Goal: Check status: Check status

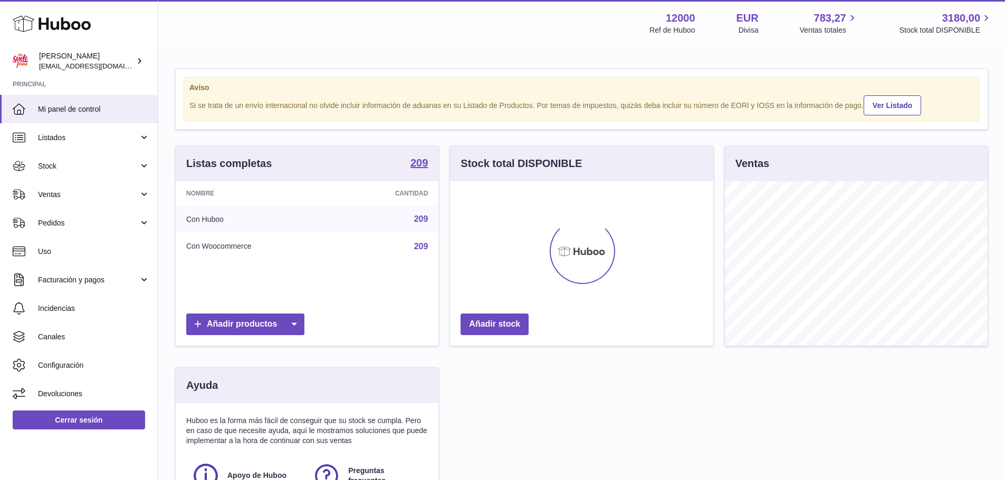
scroll to position [165, 263]
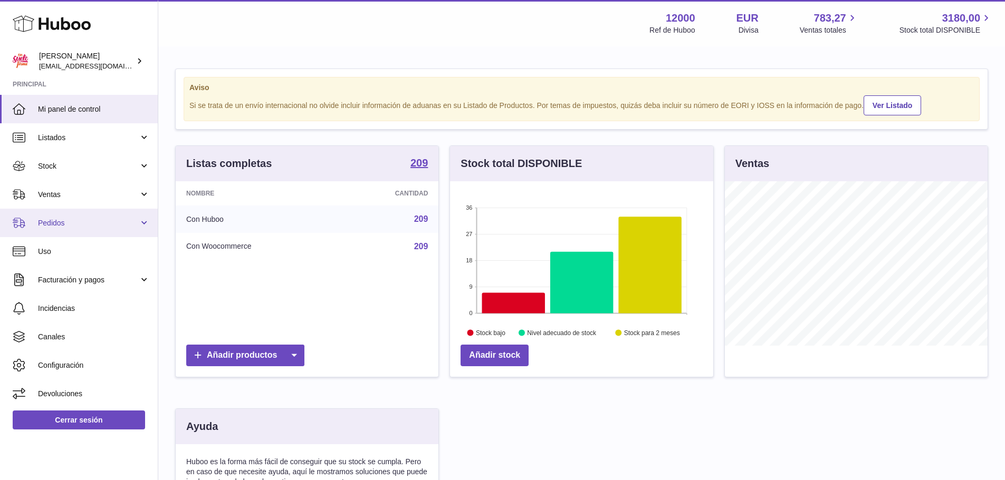
click at [56, 223] on span "Pedidos" at bounding box center [88, 223] width 101 height 10
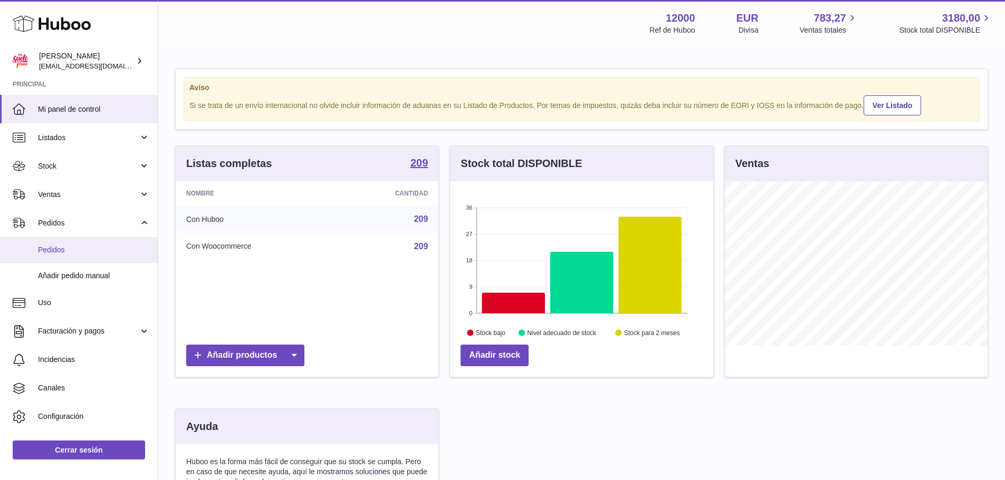
click at [61, 251] on span "Pedidos" at bounding box center [94, 250] width 112 height 10
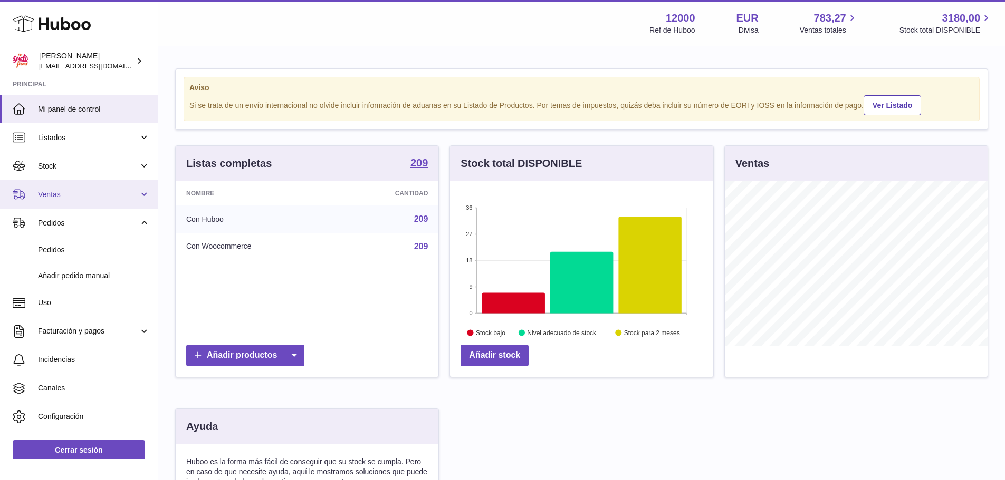
click at [62, 202] on link "Ventas" at bounding box center [79, 194] width 158 height 28
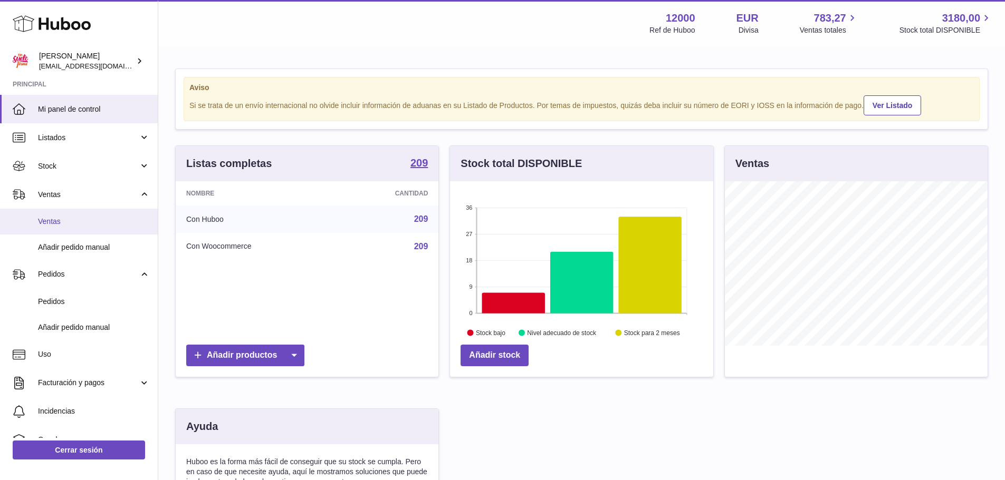
click at [63, 224] on span "Ventas" at bounding box center [94, 222] width 112 height 10
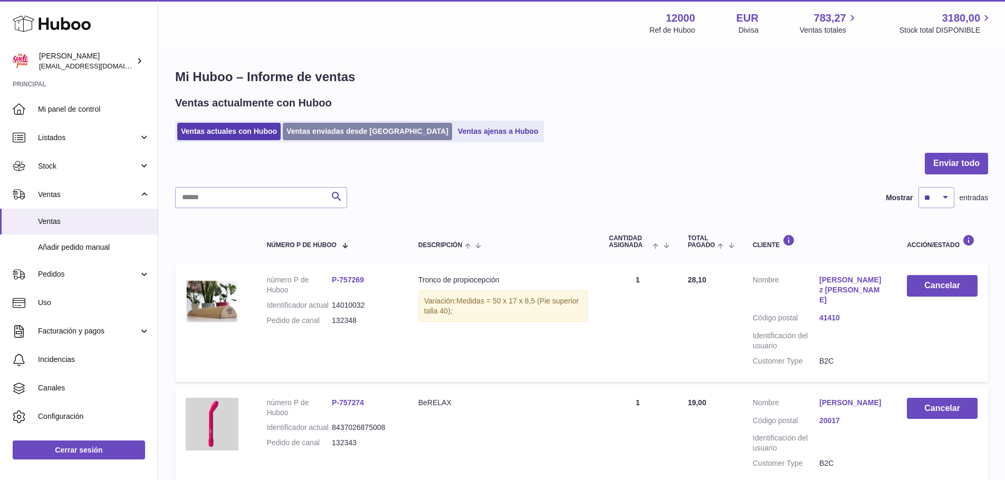
click at [323, 132] on link "Ventas enviadas desde Huboo" at bounding box center [367, 131] width 169 height 17
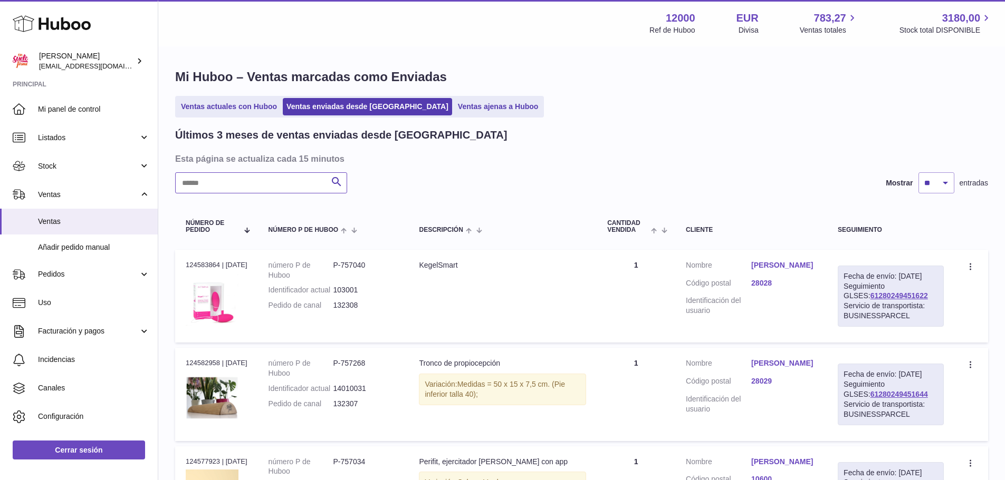
click at [287, 185] on input "text" at bounding box center [261, 182] width 172 height 21
paste input "******"
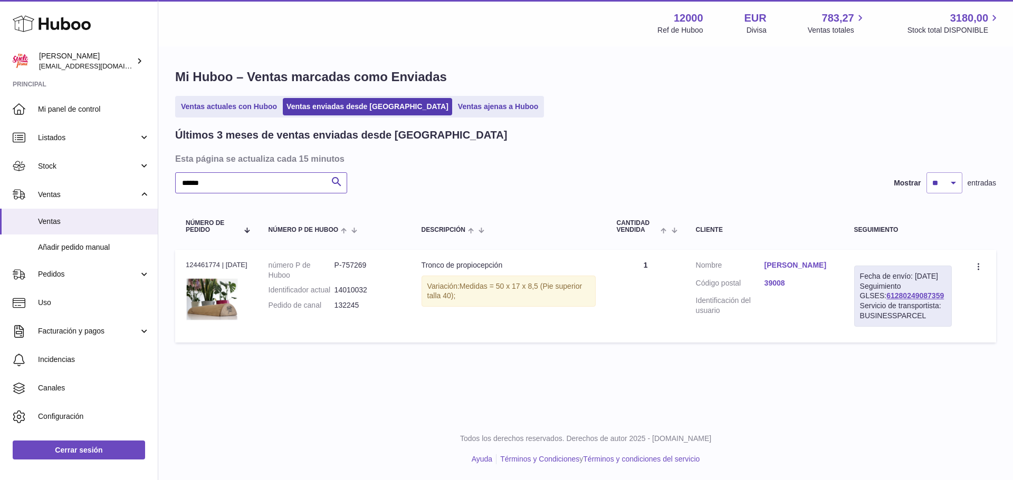
type input "******"
drag, startPoint x: 926, startPoint y: 305, endPoint x: 860, endPoint y: 310, distance: 65.6
click at [860, 310] on div "Fecha de envío: [DATE] Seguimiento GLSES: 61280249087359 Servicio de transporti…" at bounding box center [903, 296] width 98 height 61
copy link "61280249087359"
drag, startPoint x: 883, startPoint y: 393, endPoint x: 917, endPoint y: 348, distance: 57.0
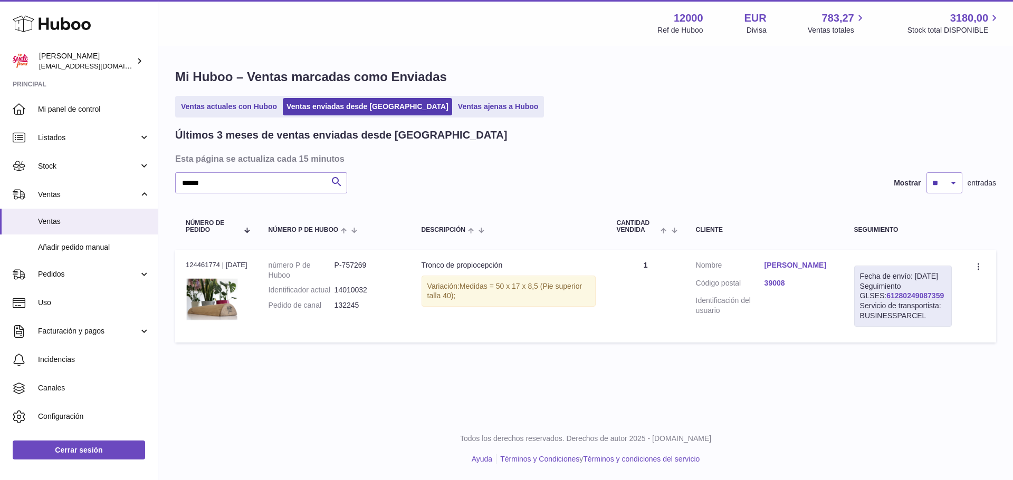
click at [883, 392] on div "Menú Huboo 12000 Ref de Huboo EUR Divisa 783,27 Ventas totales 3180,00 Stock to…" at bounding box center [585, 209] width 854 height 418
drag, startPoint x: 926, startPoint y: 306, endPoint x: 852, endPoint y: 310, distance: 74.5
click at [852, 310] on td "Fecha de envío: [DATE] Seguimiento GLSES: 61280249087359 Servicio de transporti…" at bounding box center [902, 296] width 119 height 93
copy link "61280249087359"
